Goal: Use online tool/utility: Utilize a website feature to perform a specific function

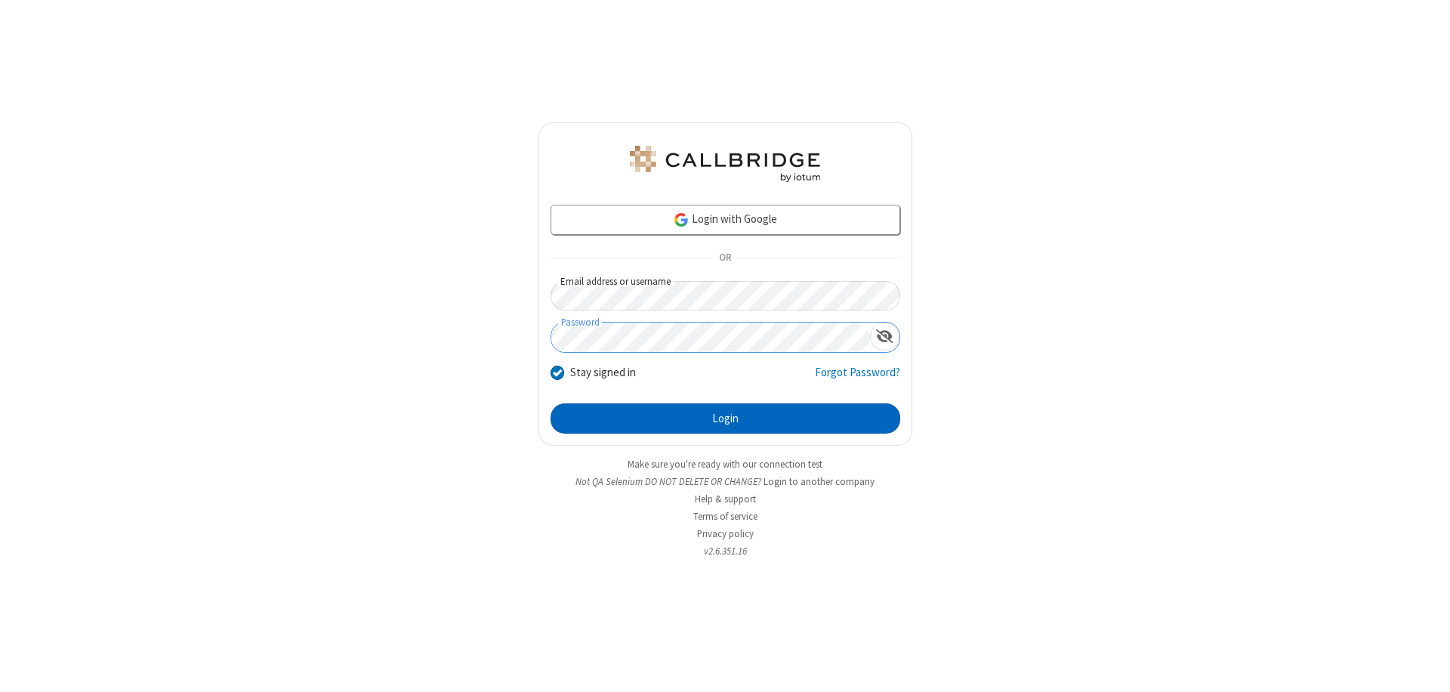
click at [725, 418] on button "Login" at bounding box center [725, 418] width 350 height 30
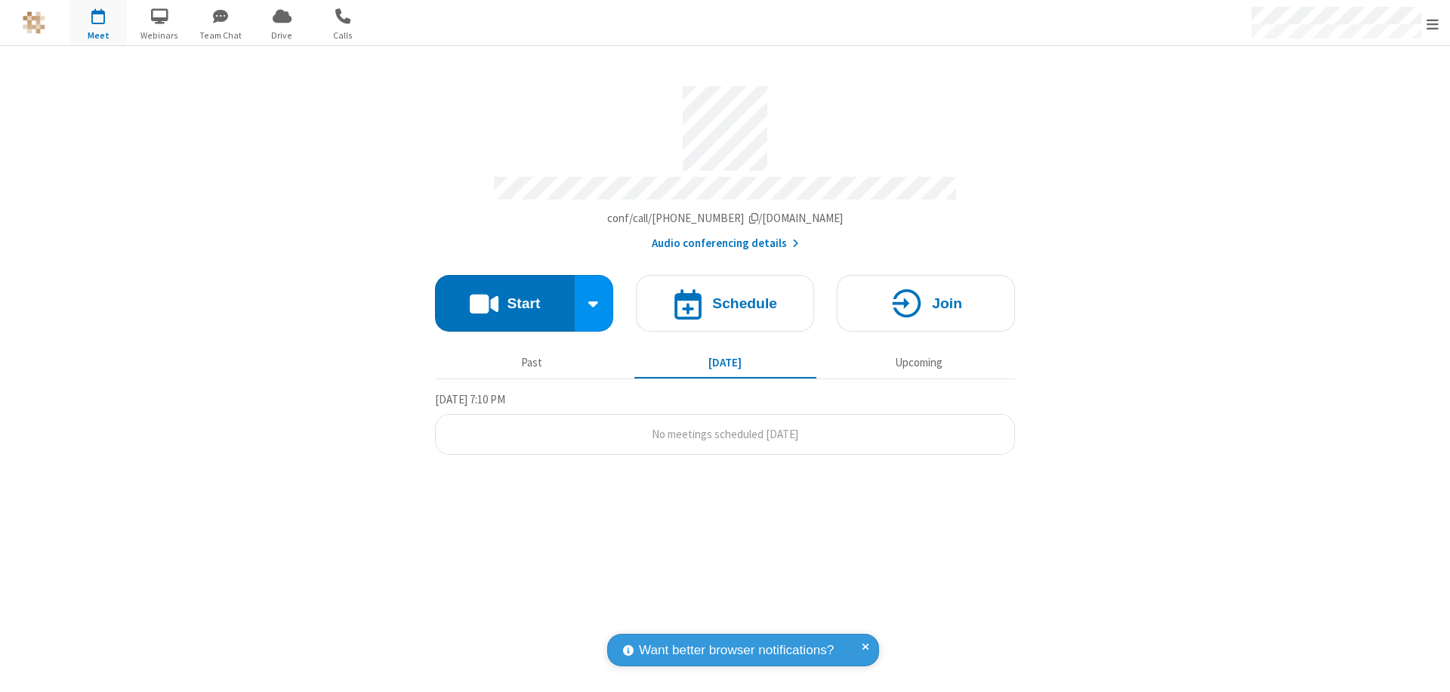
click at [504, 296] on button "Start" at bounding box center [505, 303] width 140 height 57
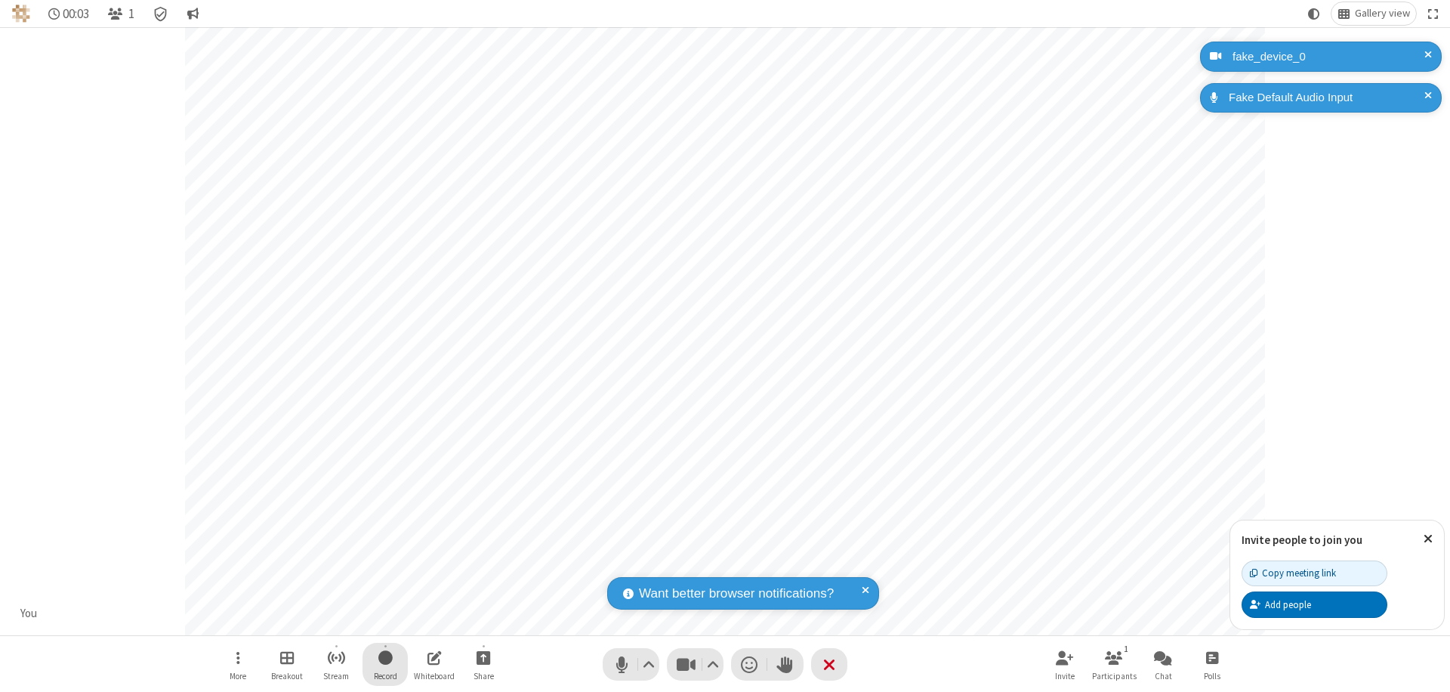
click at [385, 664] on span "Start recording" at bounding box center [385, 657] width 14 height 19
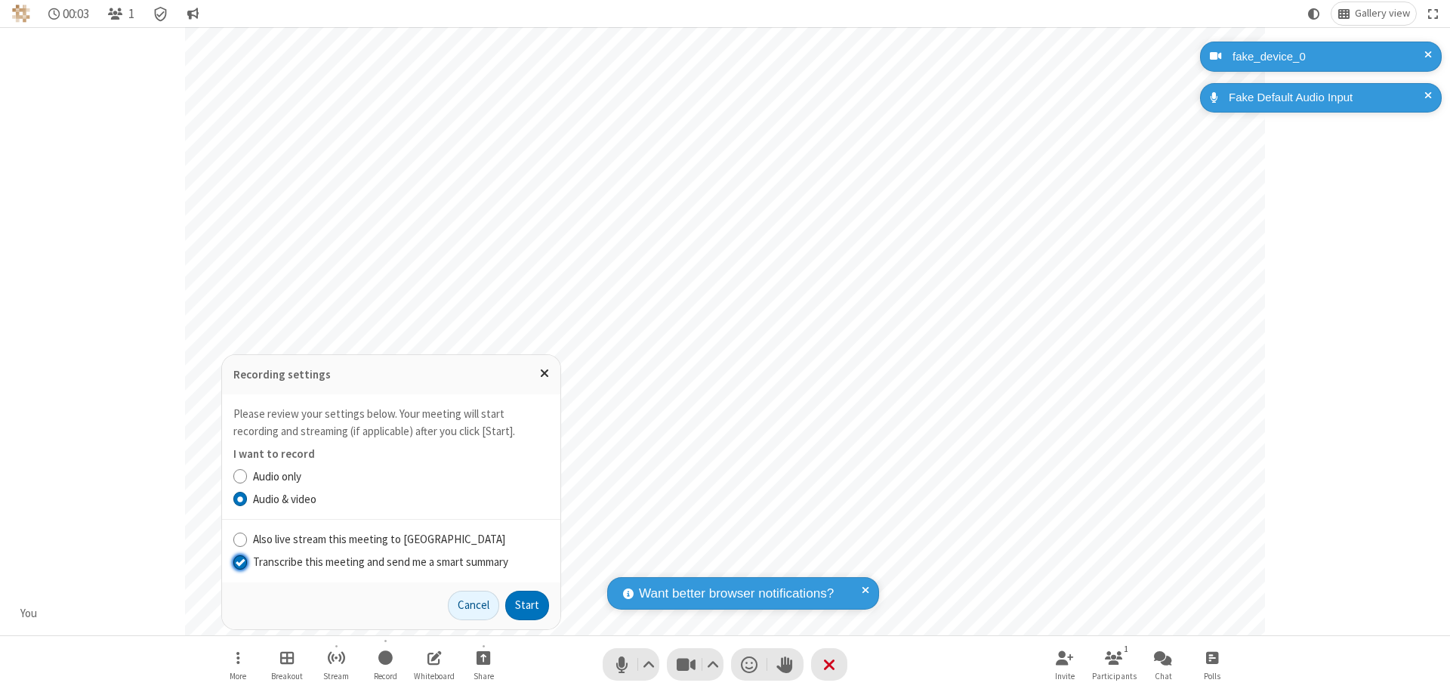
click at [239, 561] on input "Transcribe this meeting and send me a smart summary" at bounding box center [240, 561] width 14 height 16
click at [527, 605] on button "Start" at bounding box center [527, 605] width 44 height 30
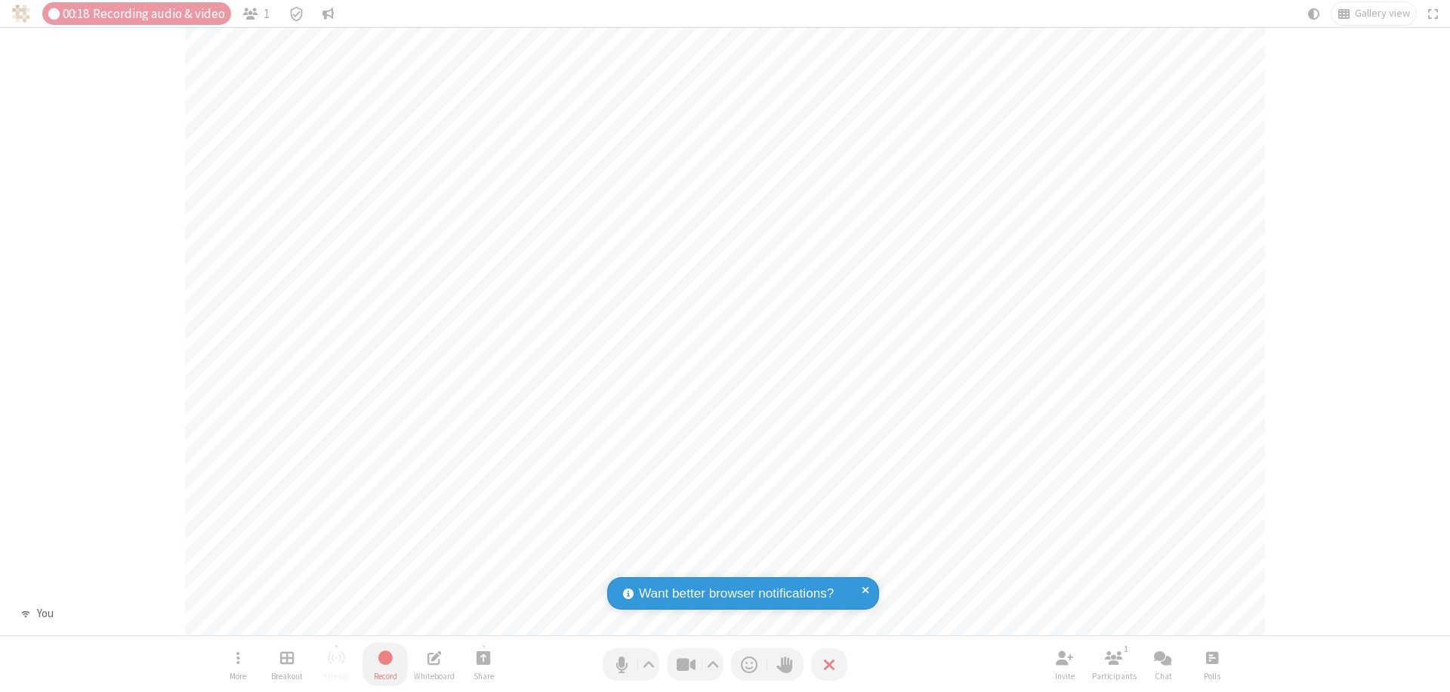
click at [385, 664] on span "Stop recording" at bounding box center [384, 657] width 19 height 20
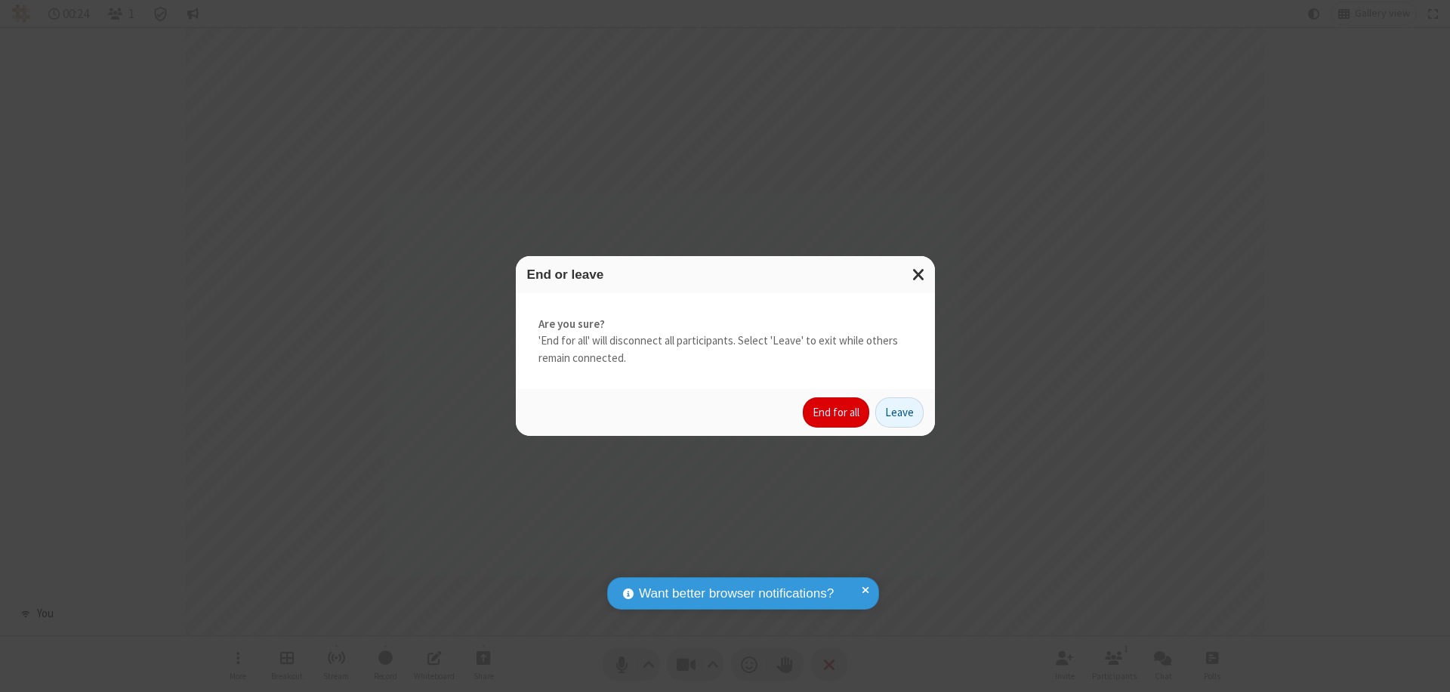
click at [837, 412] on button "End for all" at bounding box center [836, 412] width 66 height 30
